Goal: Find specific fact: Find specific fact

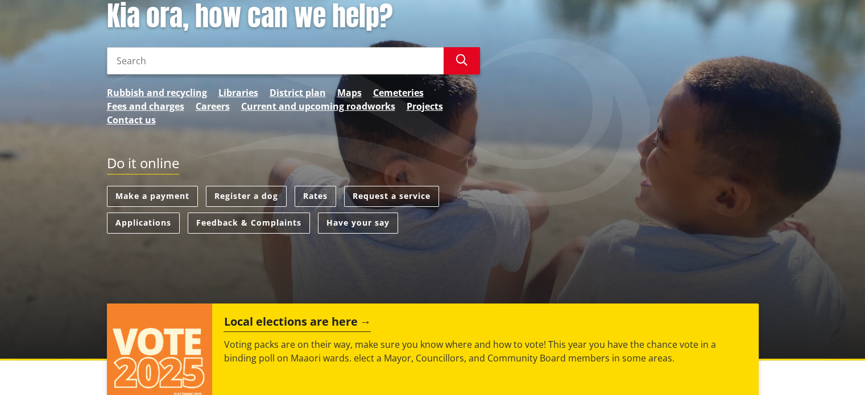
scroll to position [171, 0]
click at [311, 195] on link "Rates" at bounding box center [316, 196] width 42 height 21
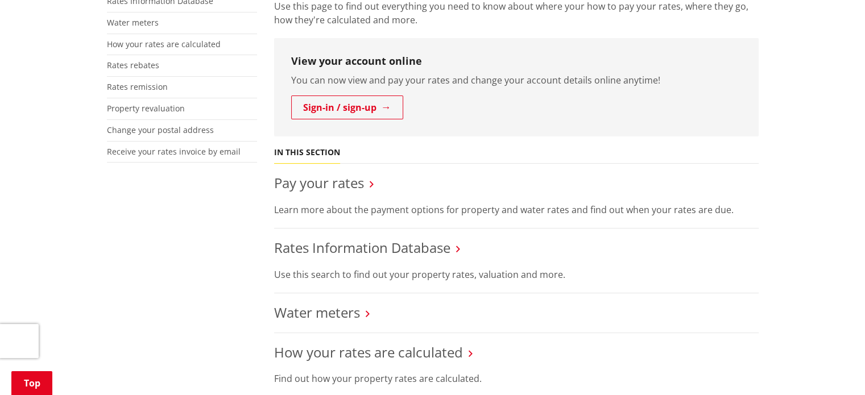
scroll to position [285, 0]
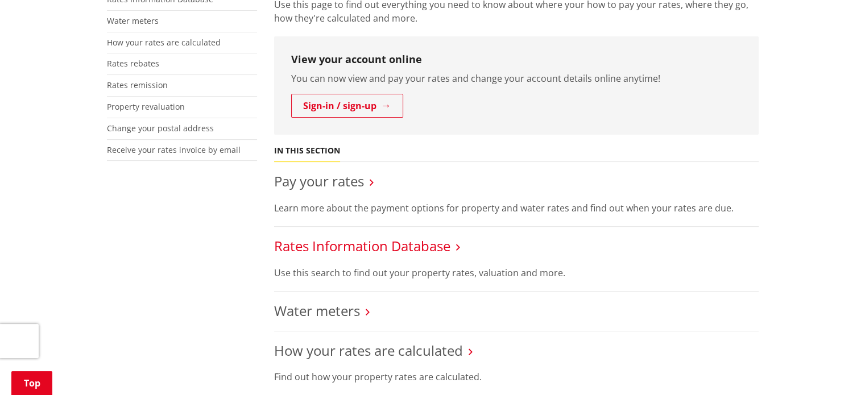
click at [354, 246] on link "Rates Information Database" at bounding box center [362, 246] width 176 height 19
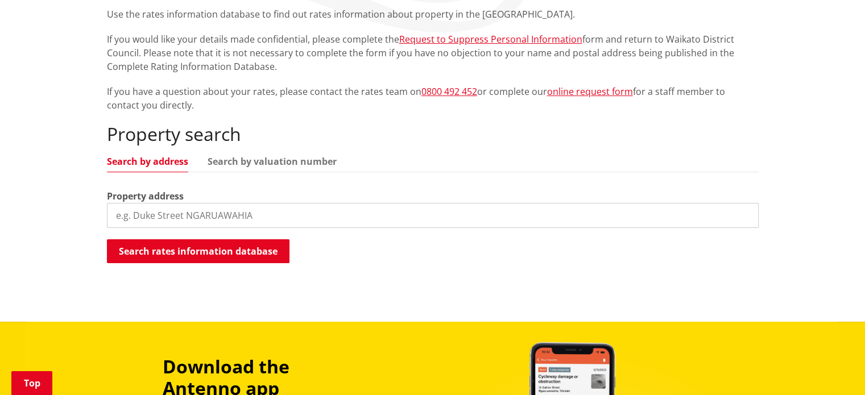
scroll to position [228, 0]
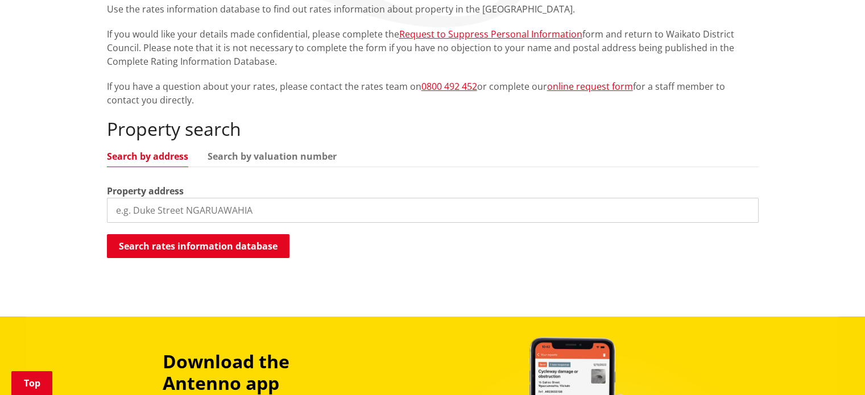
click at [246, 204] on input "search" at bounding box center [433, 210] width 652 height 25
click at [191, 212] on input "23D Eccles ave" at bounding box center [433, 210] width 652 height 25
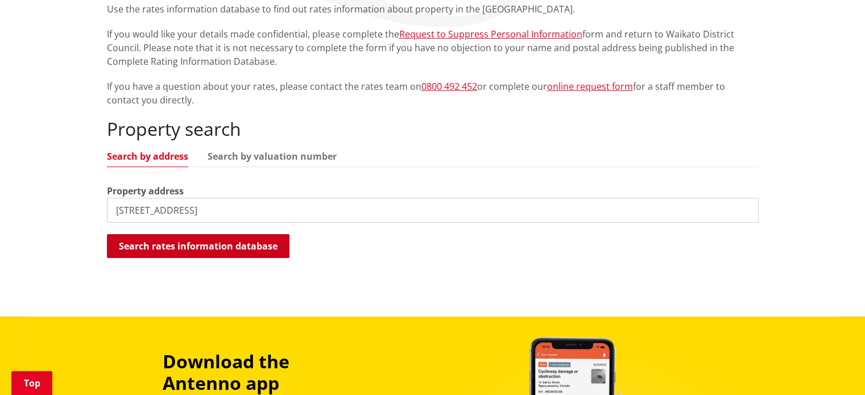
click at [228, 247] on button "Search rates information database" at bounding box center [198, 246] width 183 height 24
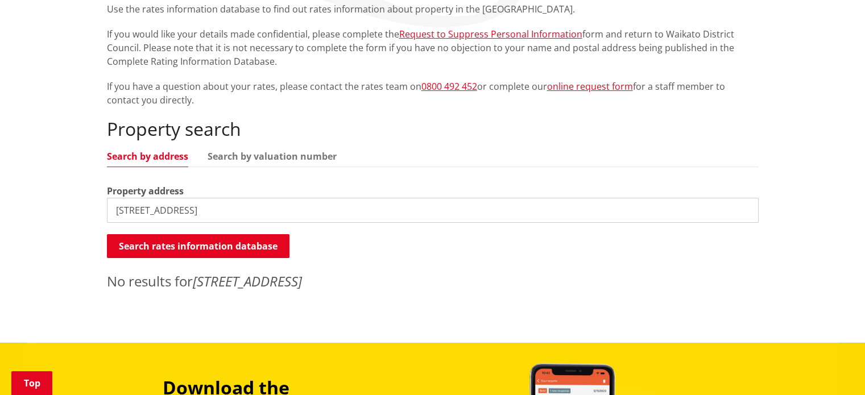
click at [199, 209] on input "23D Eccles ave" at bounding box center [433, 210] width 652 height 25
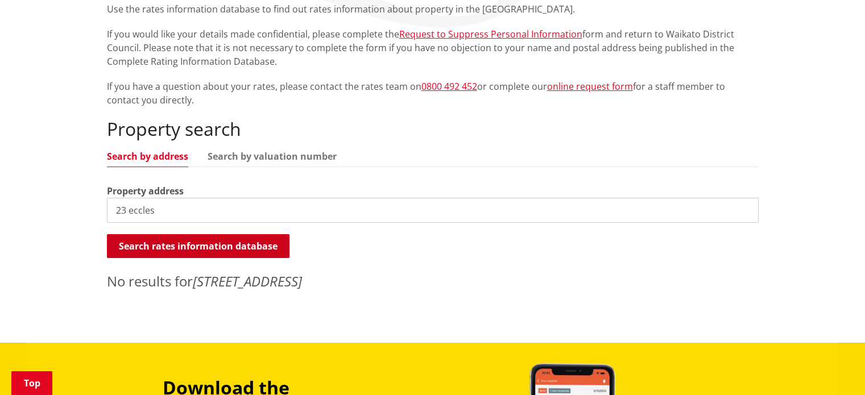
click at [192, 238] on button "Search rates information database" at bounding box center [198, 246] width 183 height 24
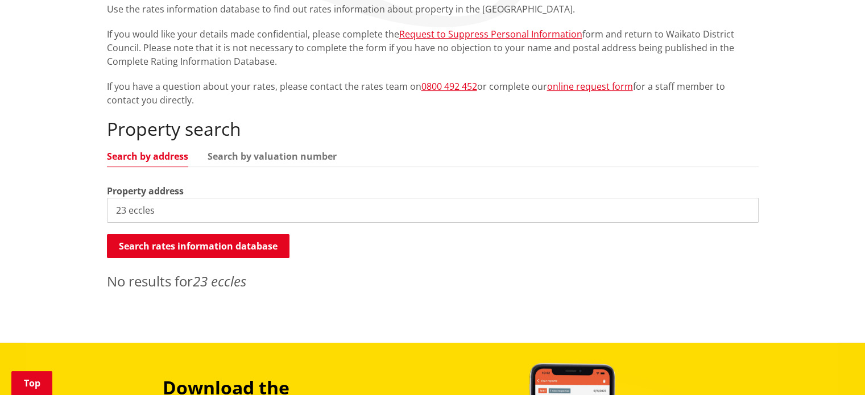
drag, startPoint x: 151, startPoint y: 206, endPoint x: 65, endPoint y: 204, distance: 85.9
click at [65, 204] on div "Home Services and facilities Rates Rates Information Database Rates Information…" at bounding box center [432, 114] width 865 height 457
type input "23D Eccles Ave Te Kauwhata"
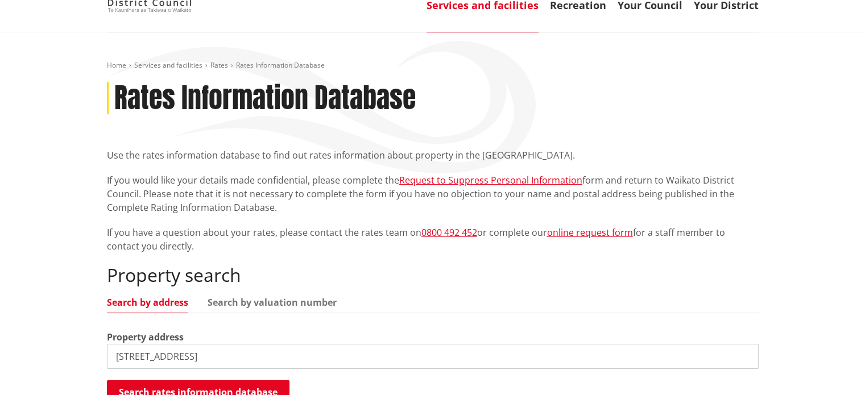
scroll to position [0, 0]
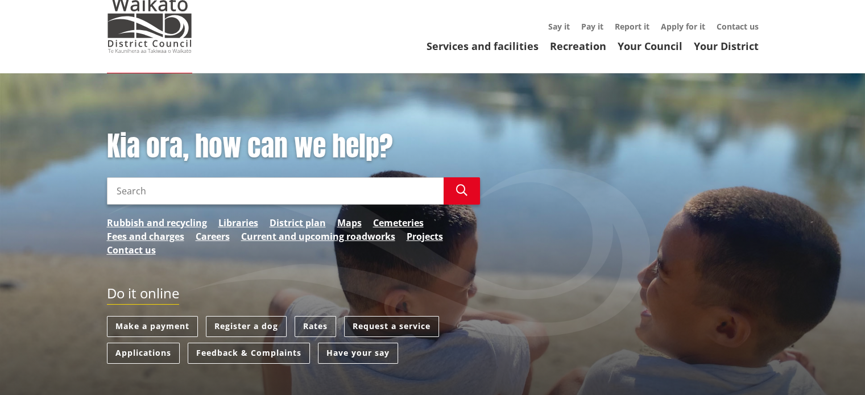
scroll to position [114, 0]
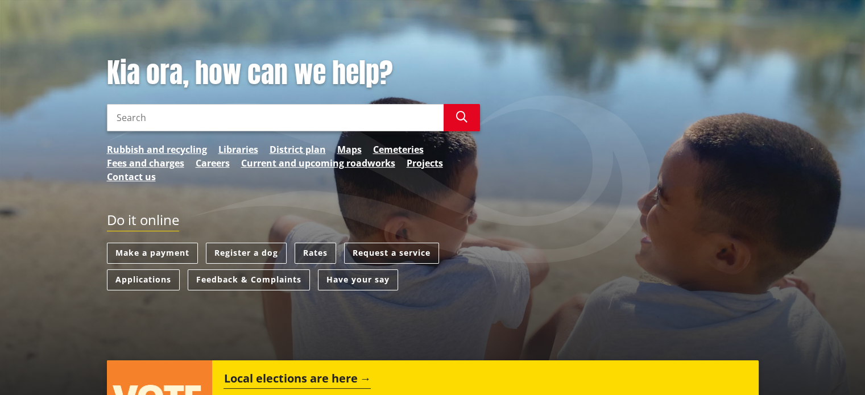
click at [320, 251] on link "Rates" at bounding box center [316, 253] width 42 height 21
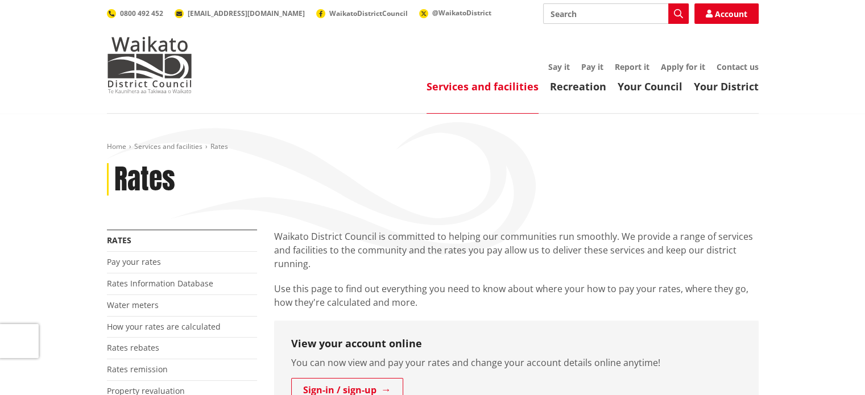
click at [432, 173] on div "Rates" at bounding box center [433, 179] width 652 height 33
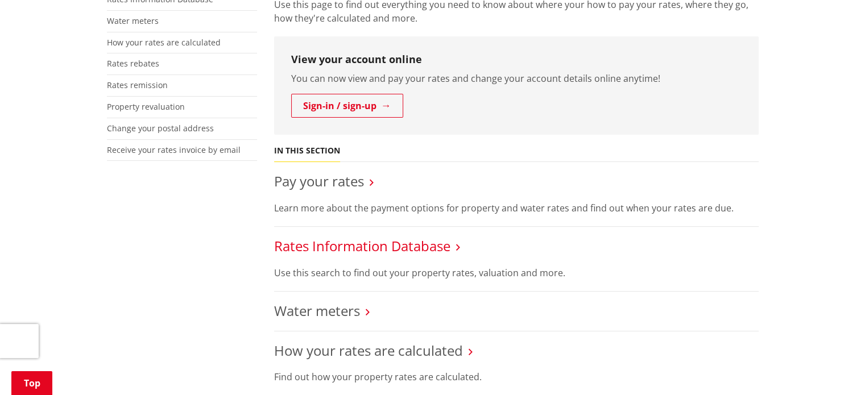
click at [382, 246] on link "Rates Information Database" at bounding box center [362, 246] width 176 height 19
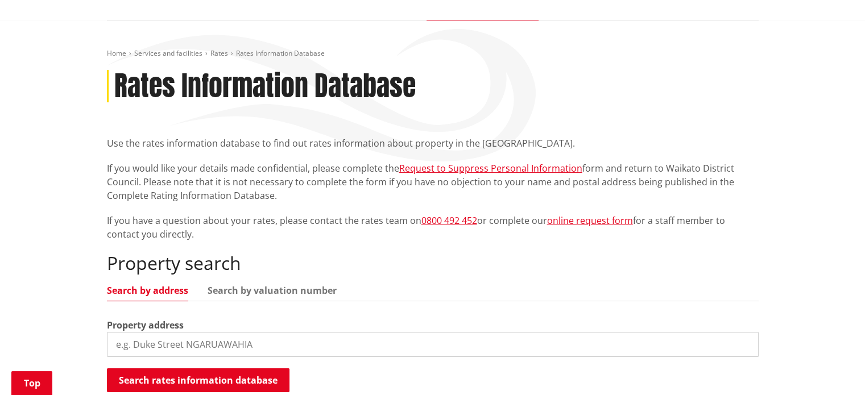
scroll to position [285, 0]
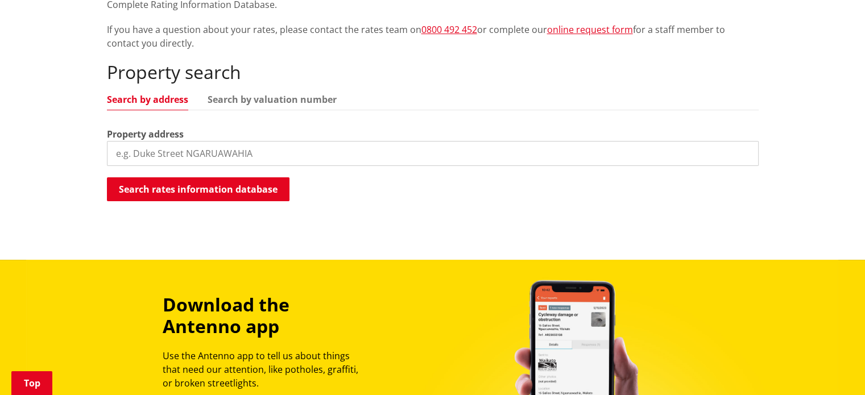
click at [245, 152] on input "search" at bounding box center [433, 153] width 652 height 25
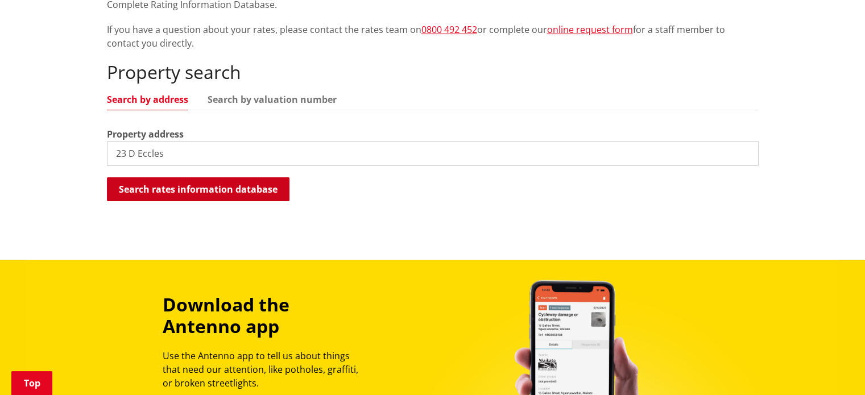
type input "23 D Eccles"
click at [225, 182] on button "Search rates information database" at bounding box center [198, 190] width 183 height 24
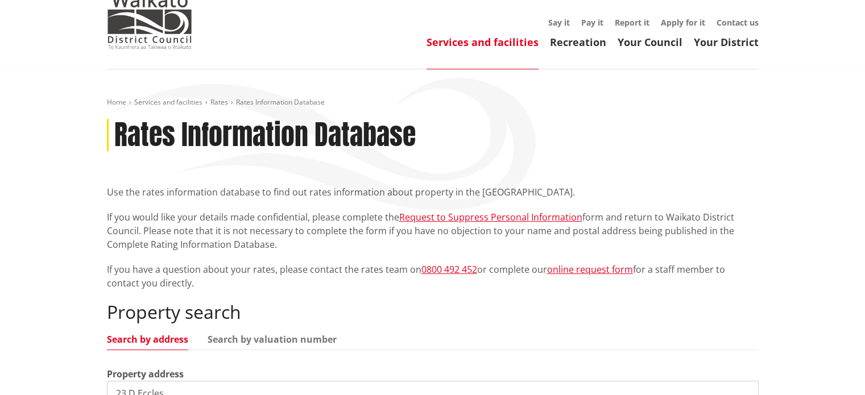
scroll to position [0, 0]
